Goal: Task Accomplishment & Management: Use online tool/utility

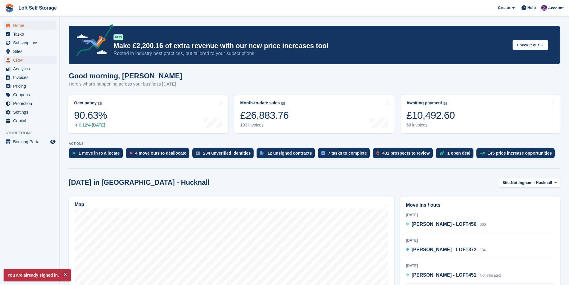
click at [18, 59] on span "CRM" at bounding box center [31, 60] width 36 height 8
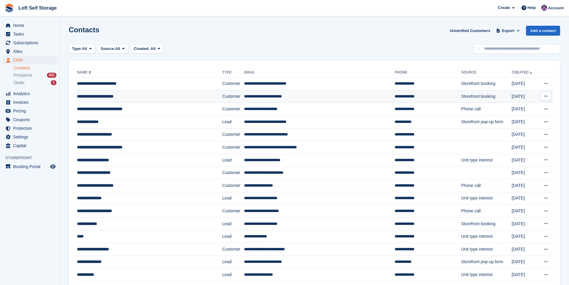
click at [126, 98] on div "**********" at bounding box center [137, 96] width 121 height 6
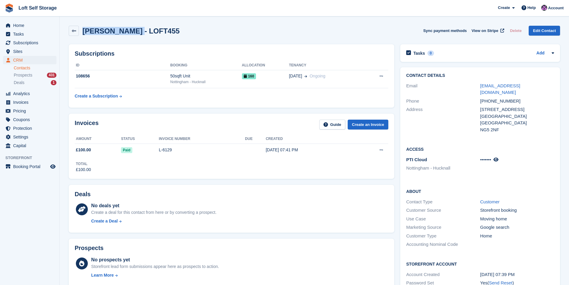
drag, startPoint x: 127, startPoint y: 31, endPoint x: 84, endPoint y: 32, distance: 42.4
click at [84, 32] on h2 "Christine Wall - LOFT455" at bounding box center [130, 31] width 97 height 8
copy h2 "Christine Wall"
drag, startPoint x: 514, startPoint y: 103, endPoint x: 480, endPoint y: 101, distance: 33.8
click at [480, 105] on div "Address 19 Caledon road Nottingham United Kingdom NG5 2NF" at bounding box center [480, 119] width 148 height 29
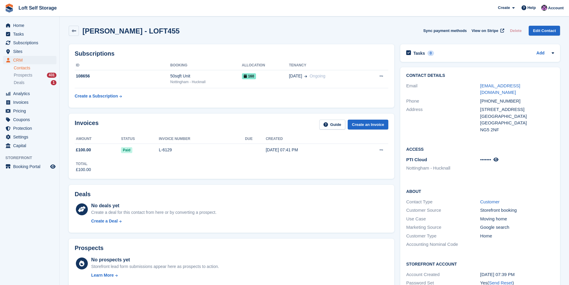
drag, startPoint x: 482, startPoint y: 102, endPoint x: 474, endPoint y: 133, distance: 31.7
click at [461, 146] on h2 "Access" at bounding box center [480, 149] width 148 height 6
drag, startPoint x: 512, startPoint y: 104, endPoint x: 481, endPoint y: 104, distance: 31.1
click at [481, 106] on div "19 Caledon road" at bounding box center [517, 109] width 74 height 7
copy div "19 Caledon road"
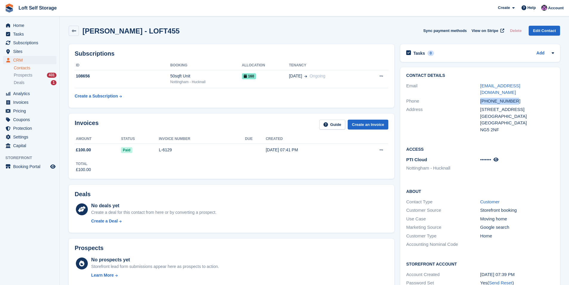
drag, startPoint x: 512, startPoint y: 95, endPoint x: 481, endPoint y: 95, distance: 30.8
click at [481, 98] on div "+447845204405" at bounding box center [517, 101] width 74 height 7
copy div "+447845204405"
click at [515, 106] on div "19 Caledon road" at bounding box center [517, 109] width 74 height 7
drag, startPoint x: 532, startPoint y: 85, endPoint x: 481, endPoint y: 83, distance: 51.4
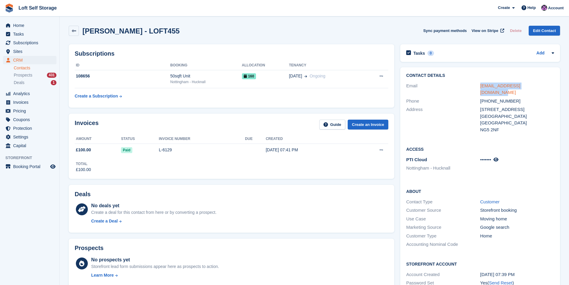
click at [481, 83] on div "chriswallfive@yahoo.co.uk" at bounding box center [517, 88] width 74 height 13
copy link "chriswallfive@yahoo.co.uk"
click at [70, 34] on link at bounding box center [74, 31] width 10 height 10
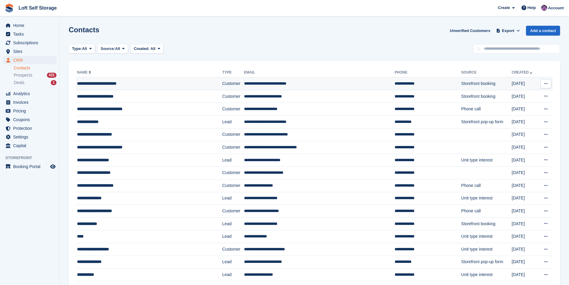
click at [112, 85] on div "**********" at bounding box center [137, 83] width 121 height 6
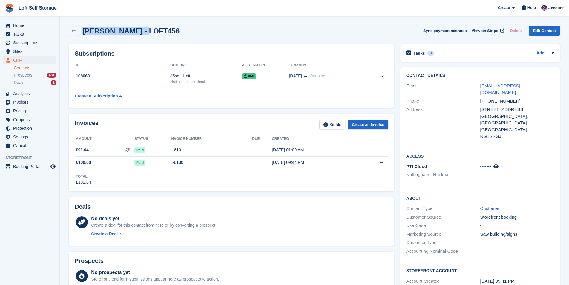
drag, startPoint x: 135, startPoint y: 30, endPoint x: 83, endPoint y: 31, distance: 51.7
click at [83, 31] on h2 "Leanne Christian - LOFT456" at bounding box center [130, 31] width 97 height 8
copy h2 "Leanne Christian"
drag, startPoint x: 517, startPoint y: 102, endPoint x: 481, endPoint y: 102, distance: 36.1
click at [481, 106] on div "10 Windmill Grove" at bounding box center [517, 109] width 74 height 7
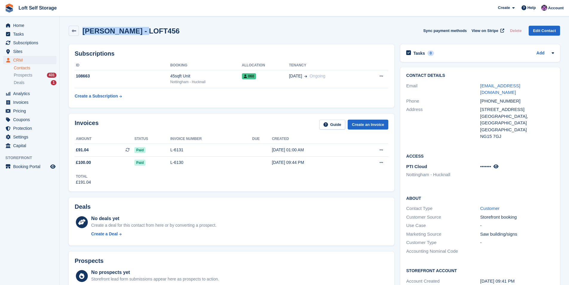
copy div "10 Windmill Grove"
drag, startPoint x: 500, startPoint y: 122, endPoint x: 482, endPoint y: 124, distance: 18.6
click at [482, 133] on div "NG15 7GJ" at bounding box center [517, 136] width 74 height 7
copy div "NG15 7GJ"
drag, startPoint x: 512, startPoint y: 93, endPoint x: 482, endPoint y: 93, distance: 30.5
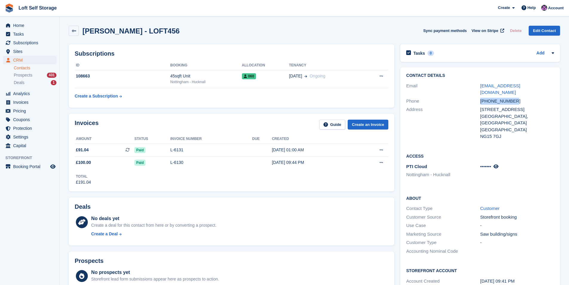
click at [482, 98] on div "+447851895444" at bounding box center [517, 101] width 74 height 7
copy div "+447851895444"
click at [523, 113] on div "Hucknall, Nottinghamshire" at bounding box center [517, 119] width 74 height 13
drag, startPoint x: 541, startPoint y: 87, endPoint x: 481, endPoint y: 87, distance: 60.0
click at [481, 87] on div "leannedchristian@yahoo.co.uk" at bounding box center [517, 88] width 74 height 13
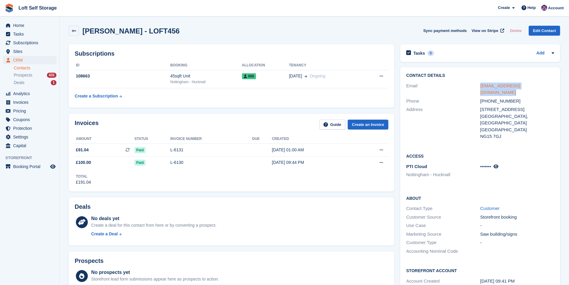
copy link "leannedchristian@yahoo.co.uk"
click at [29, 100] on span "Invoices" at bounding box center [31, 102] width 36 height 8
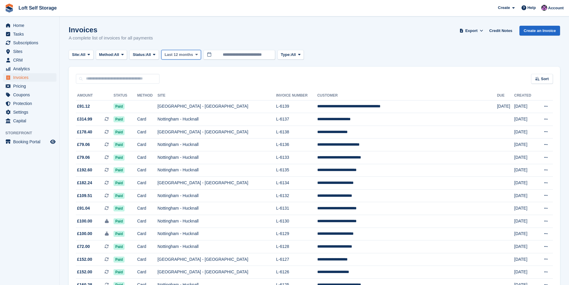
click at [179, 58] on button "Last 12 months" at bounding box center [181, 55] width 40 height 10
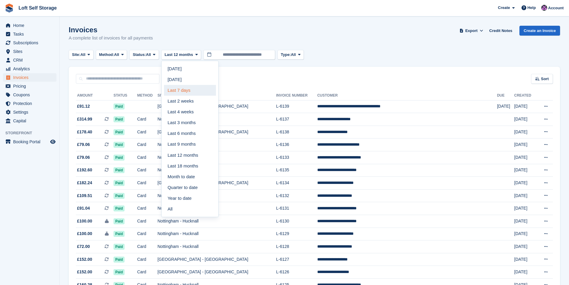
click at [178, 88] on link "Last 7 days" at bounding box center [190, 90] width 52 height 11
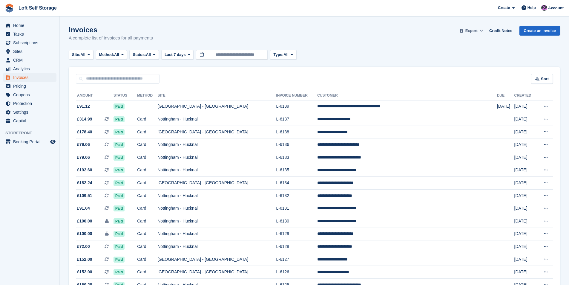
click at [465, 32] on span at bounding box center [462, 31] width 6 height 6
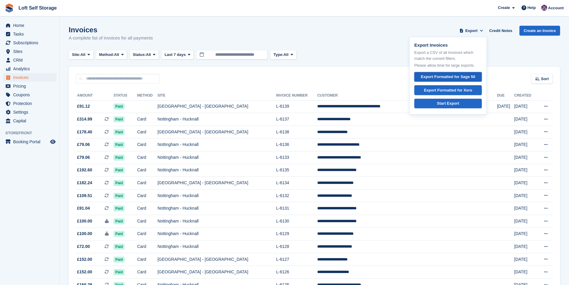
click at [458, 77] on div "Export Formatted for Sage 50" at bounding box center [448, 77] width 54 height 6
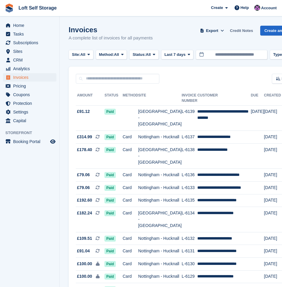
click at [243, 28] on link "Credit Notes" at bounding box center [242, 31] width 28 height 10
